Goal: Task Accomplishment & Management: Complete application form

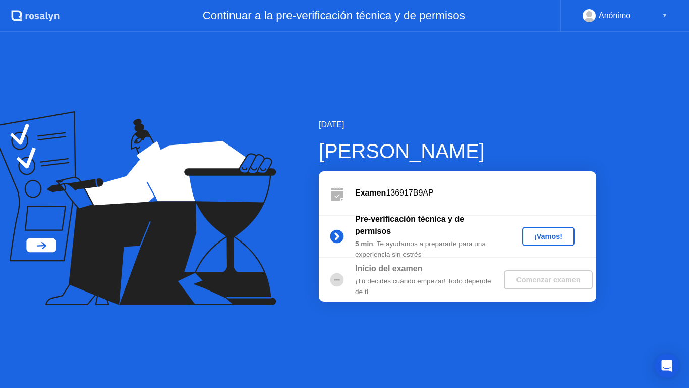
click at [542, 235] on div "¡Vamos!" at bounding box center [548, 236] width 44 height 8
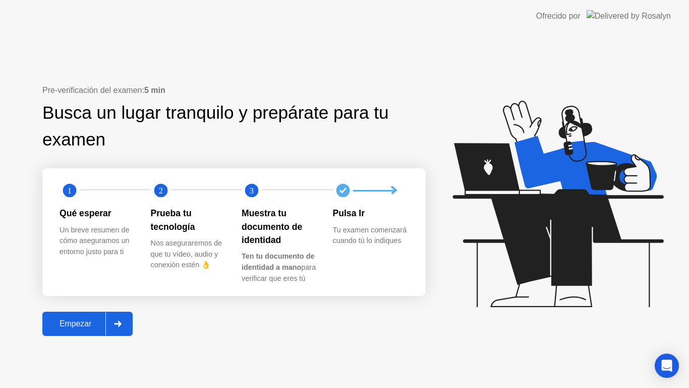
click at [75, 325] on div "Empezar" at bounding box center [75, 323] width 60 height 9
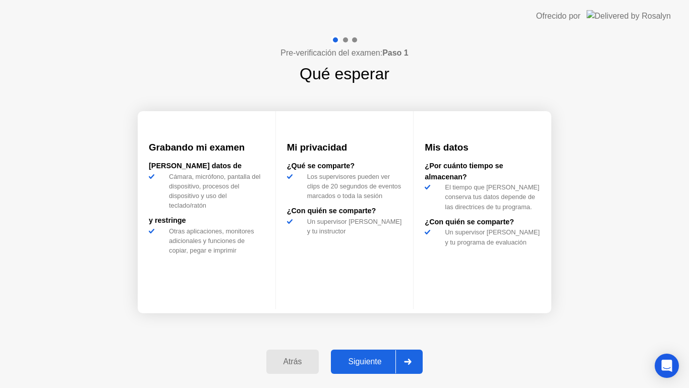
click at [370, 360] on div "Siguiente" at bounding box center [365, 361] width 62 height 9
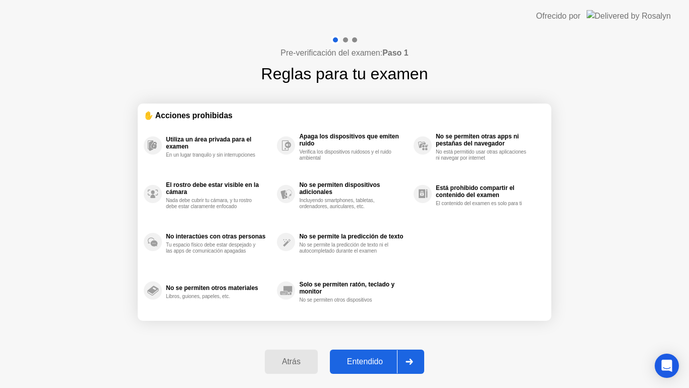
click at [368, 363] on div "Entendido" at bounding box center [365, 361] width 64 height 9
select select "**********"
select select "*******"
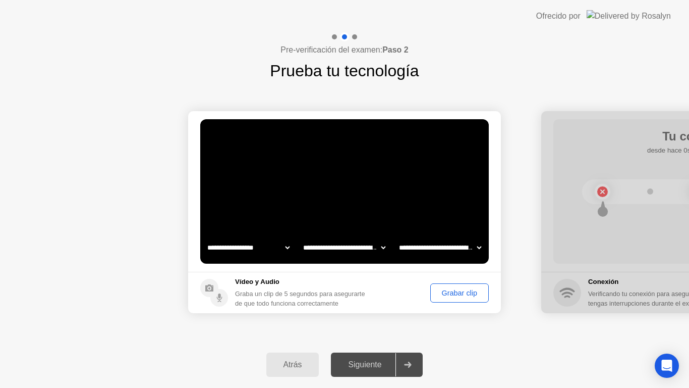
click at [368, 363] on div "Siguiente" at bounding box center [365, 364] width 62 height 9
click at [375, 369] on div "Siguiente" at bounding box center [365, 364] width 62 height 9
click at [450, 295] on div "Grabar clip" at bounding box center [459, 293] width 51 height 8
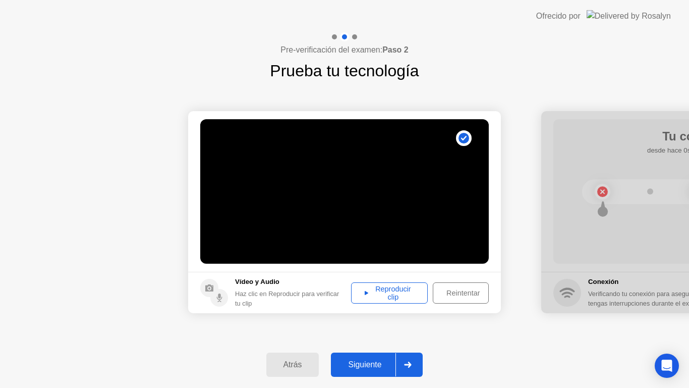
click at [394, 296] on div "Reproducir clip" at bounding box center [390, 293] width 70 height 16
click at [375, 371] on button "Siguiente" at bounding box center [377, 364] width 92 height 24
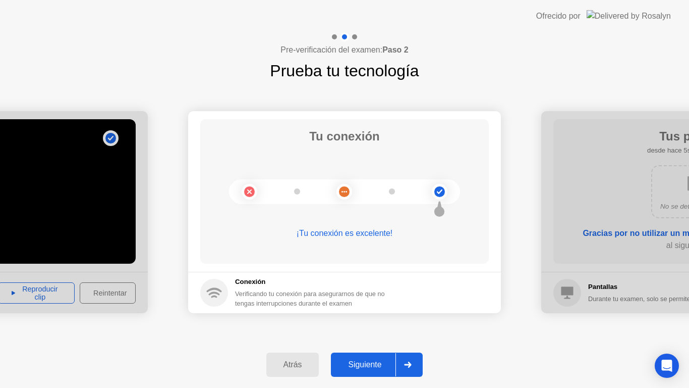
click at [364, 373] on button "Siguiente" at bounding box center [377, 364] width 92 height 24
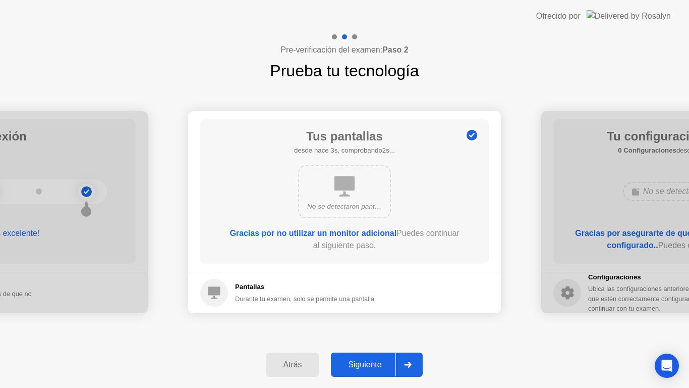
click at [376, 360] on div "Siguiente" at bounding box center [365, 364] width 62 height 9
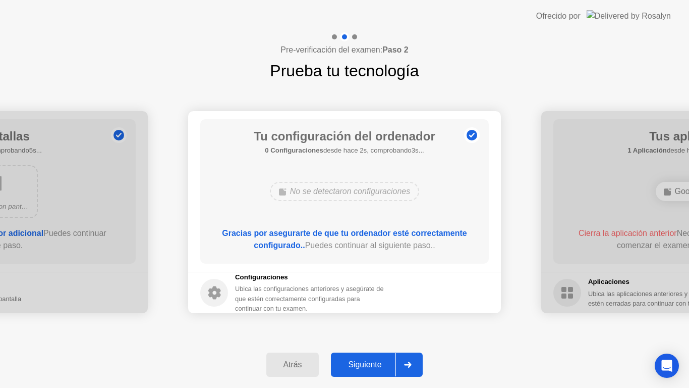
click at [367, 370] on button "Siguiente" at bounding box center [377, 364] width 92 height 24
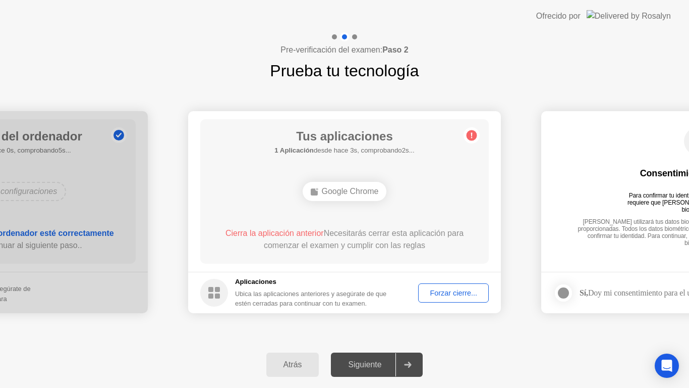
click at [438, 293] on div "Forzar cierre..." at bounding box center [454, 293] width 64 height 8
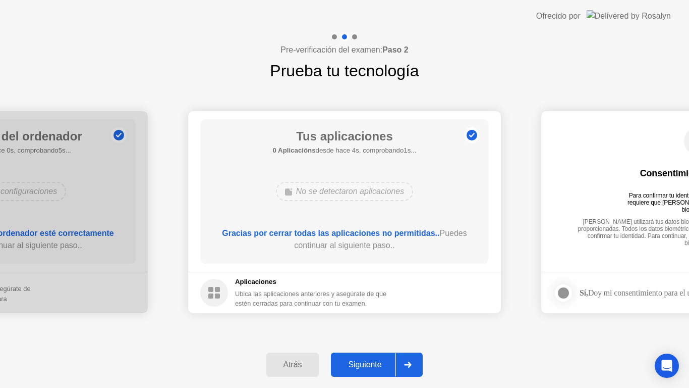
click at [374, 367] on div "Siguiente" at bounding box center [365, 364] width 62 height 9
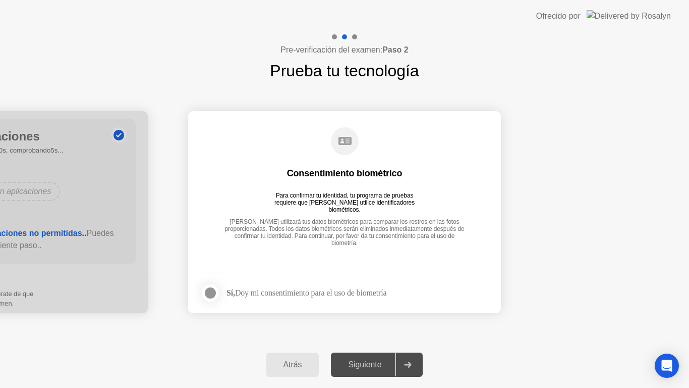
click at [209, 296] on div at bounding box center [210, 293] width 12 height 12
click at [360, 360] on div "Siguiente" at bounding box center [365, 364] width 62 height 9
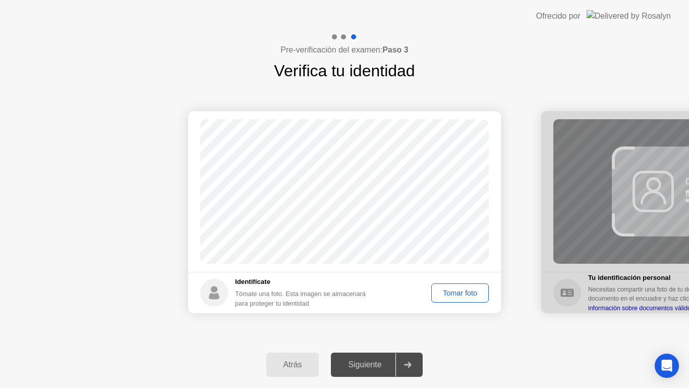
click at [462, 298] on button "Tomar foto" at bounding box center [460, 292] width 58 height 19
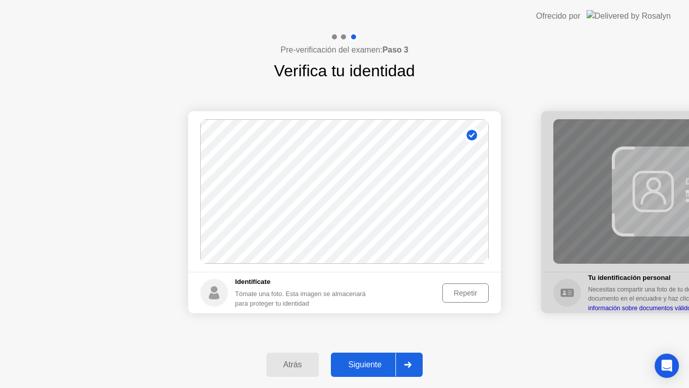
click at [368, 363] on div "Siguiente" at bounding box center [365, 364] width 62 height 9
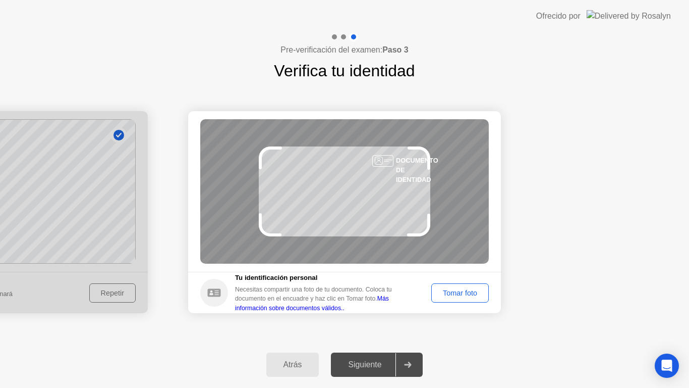
click at [445, 294] on div "Tomar foto" at bounding box center [460, 293] width 50 height 8
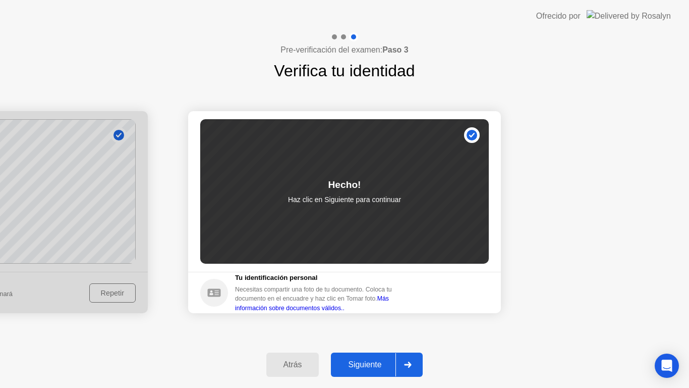
click at [368, 365] on div "Siguiente" at bounding box center [365, 364] width 62 height 9
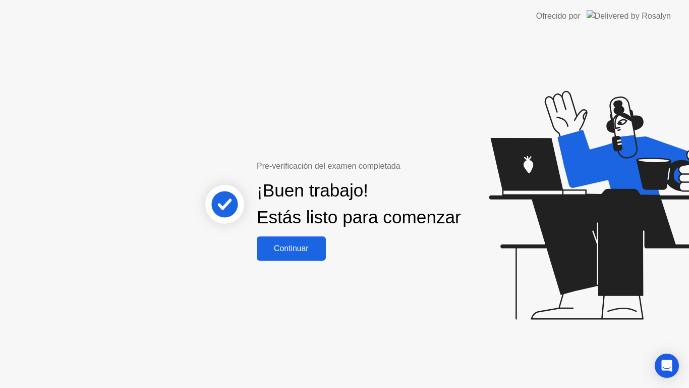
click at [292, 252] on div "Continuar" at bounding box center [291, 248] width 63 height 9
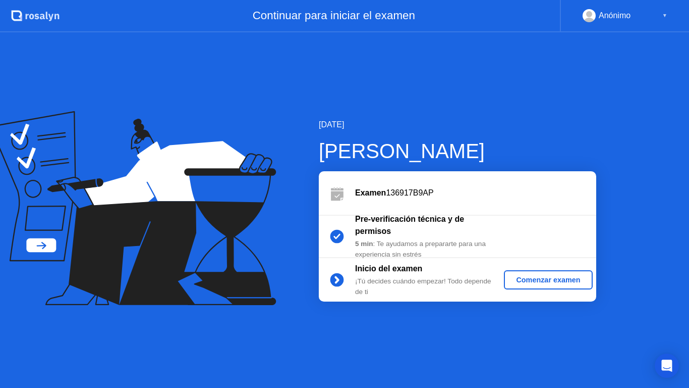
click at [533, 275] on div "Comenzar examen" at bounding box center [548, 279] width 80 height 8
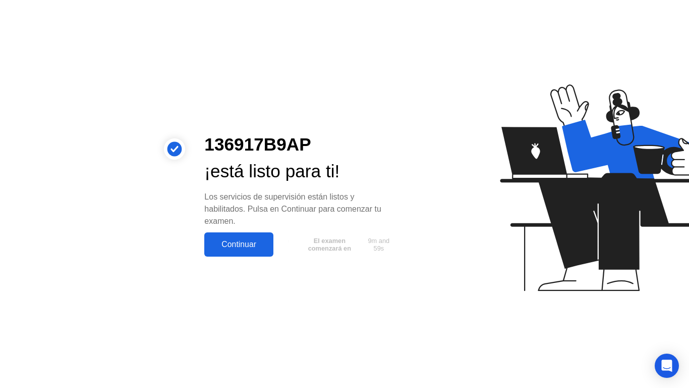
click at [242, 244] on div "Continuar" at bounding box center [238, 244] width 63 height 9
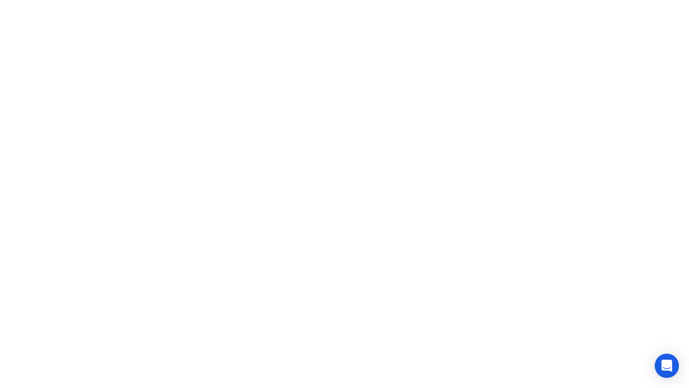
click div "Mover Expandir Ocultar Reglas del examen"
